Goal: Find specific page/section: Find specific page/section

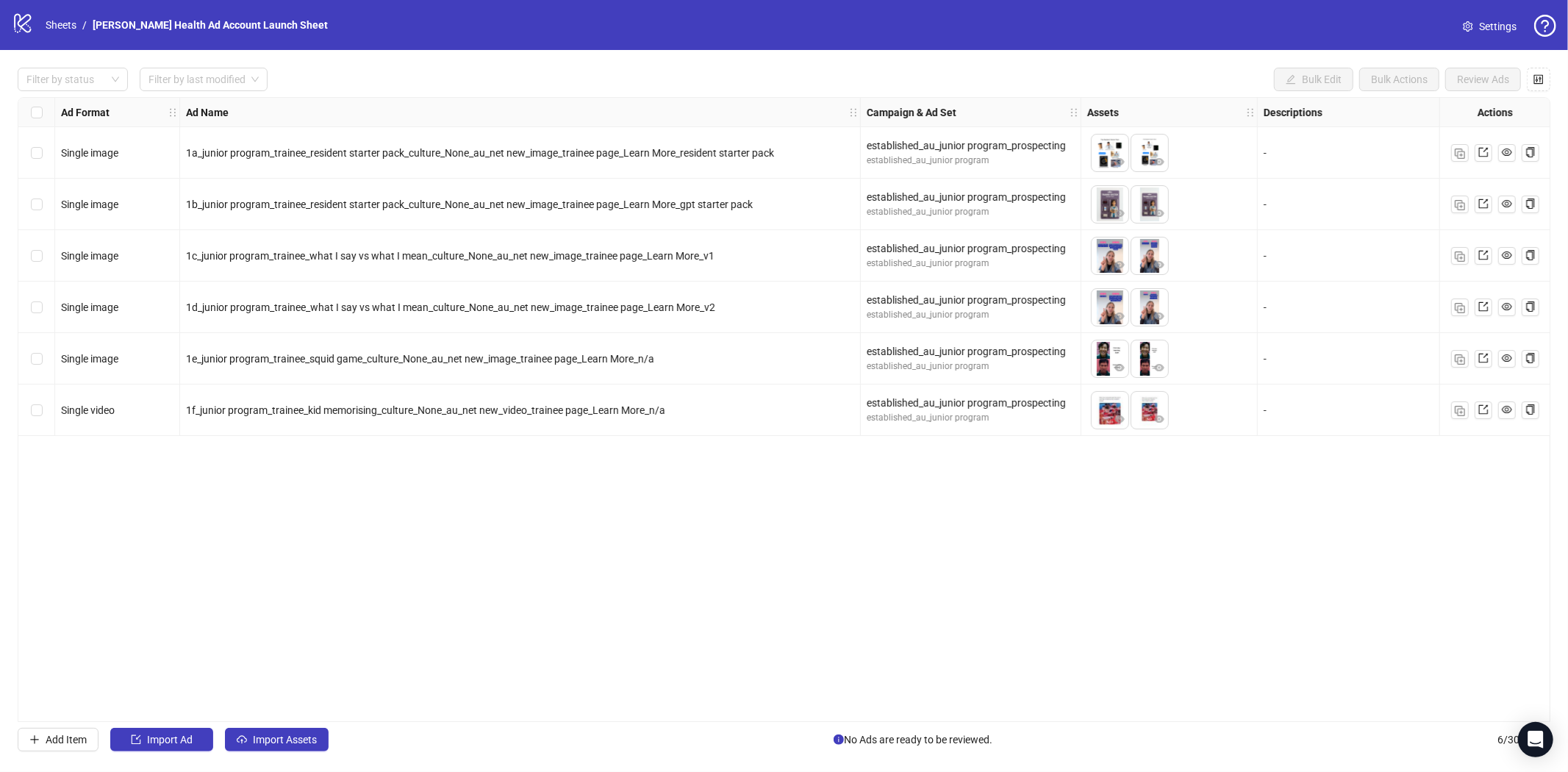
click at [23, 17] on icon at bounding box center [23, 24] width 17 height 19
click at [54, 28] on link "Sheets" at bounding box center [61, 25] width 36 height 16
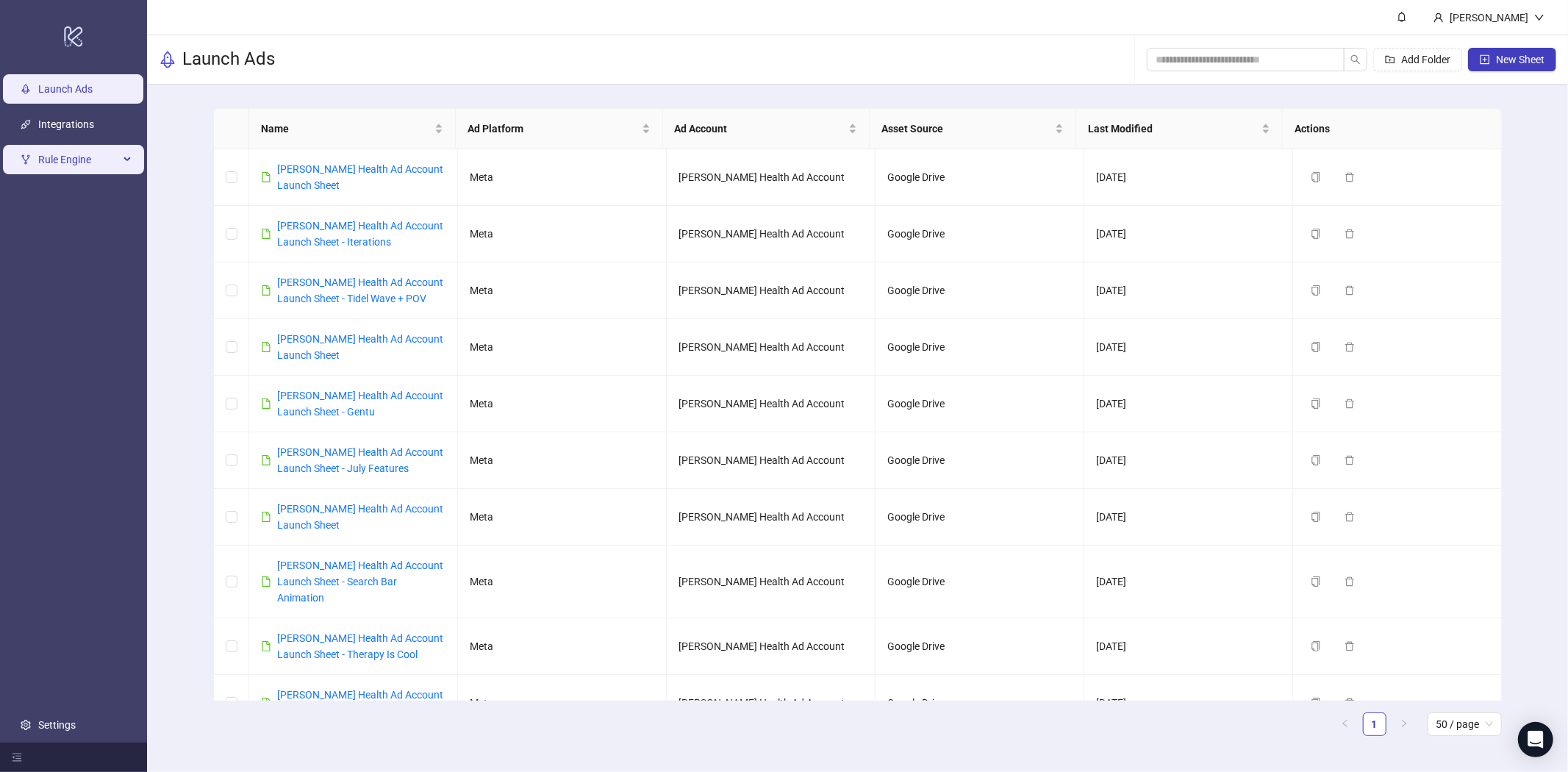
click at [80, 159] on span "Rule Engine" at bounding box center [79, 159] width 80 height 30
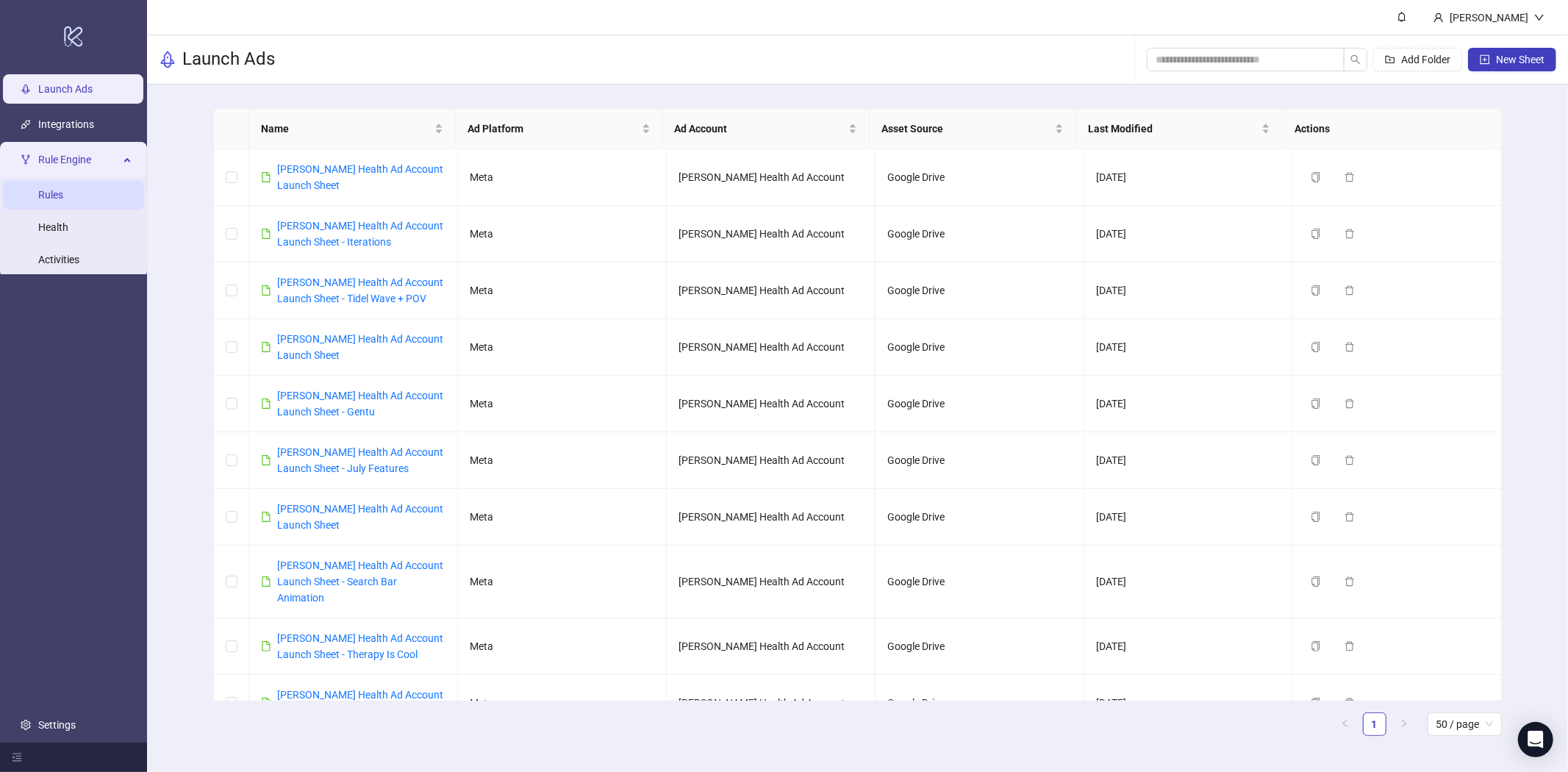
click at [63, 193] on link "Rules" at bounding box center [51, 194] width 25 height 11
